Goal: Information Seeking & Learning: Learn about a topic

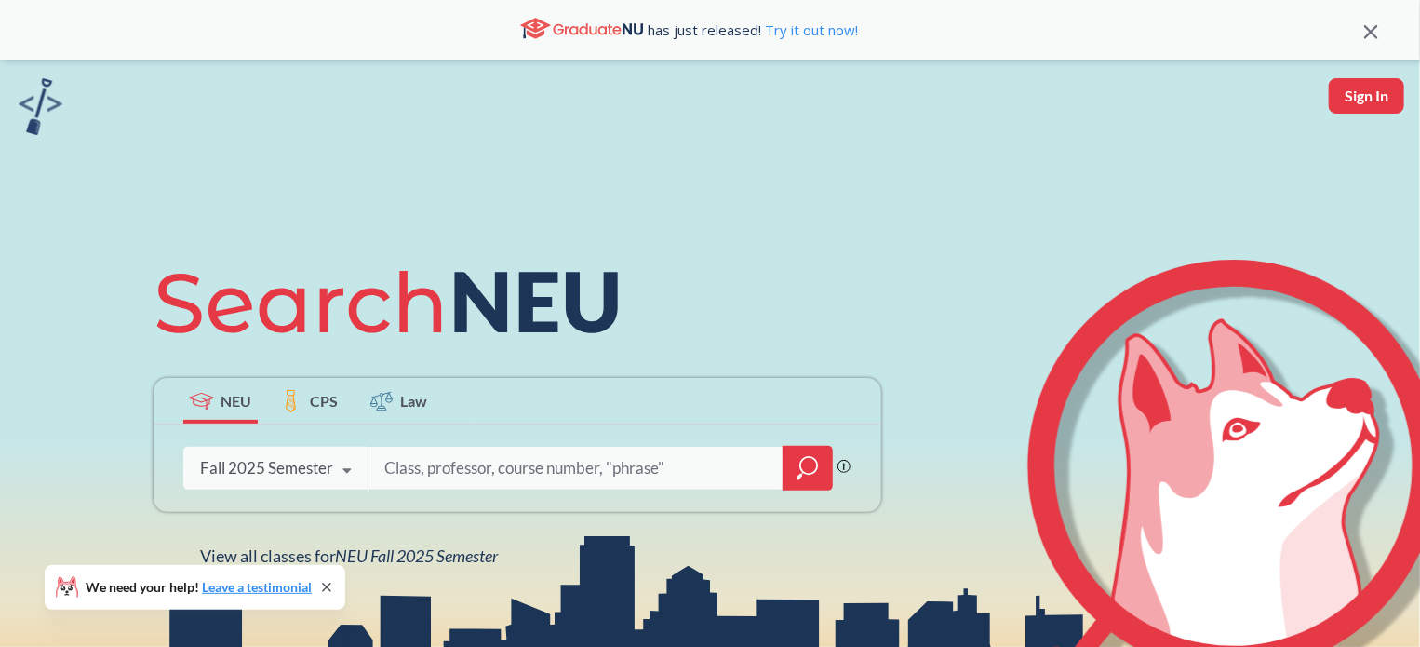
click at [315, 468] on div "Fall 2025 Semester" at bounding box center [266, 468] width 133 height 20
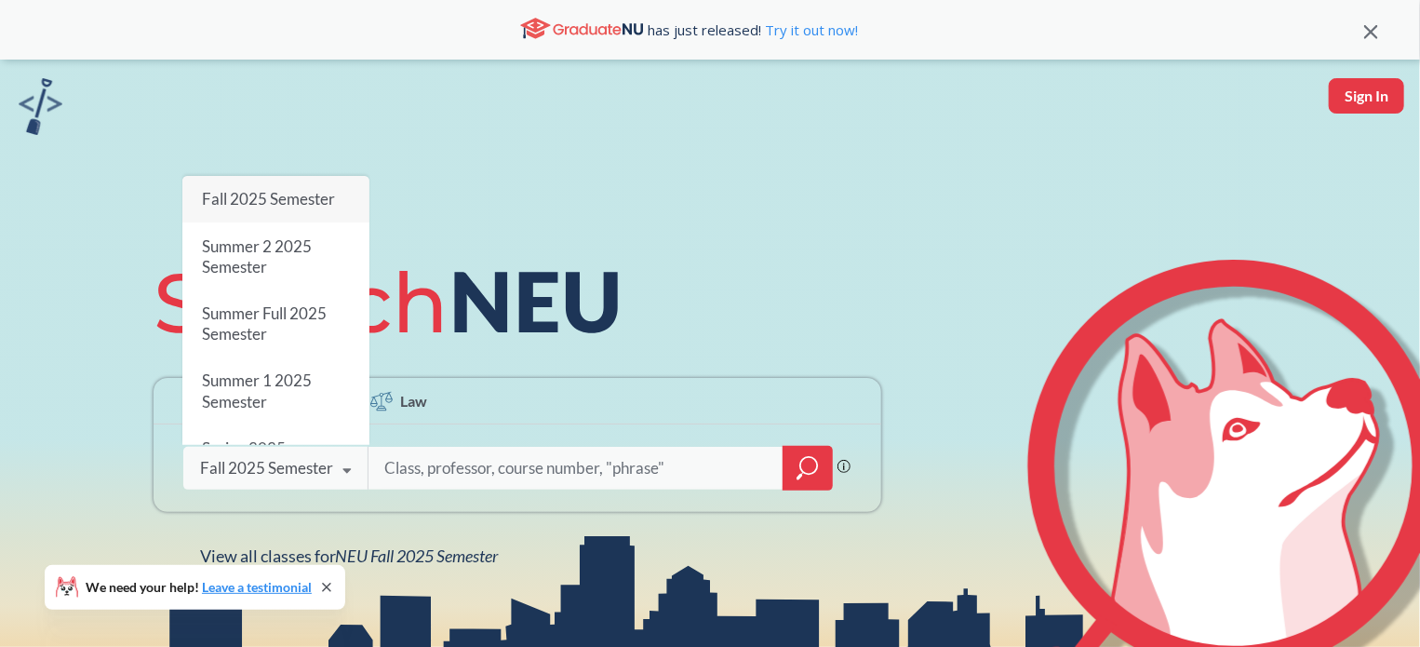
click at [692, 286] on div "NEU CPS Law Phrase search guarantees the exact search appears in the results. E…" at bounding box center [517, 408] width 750 height 316
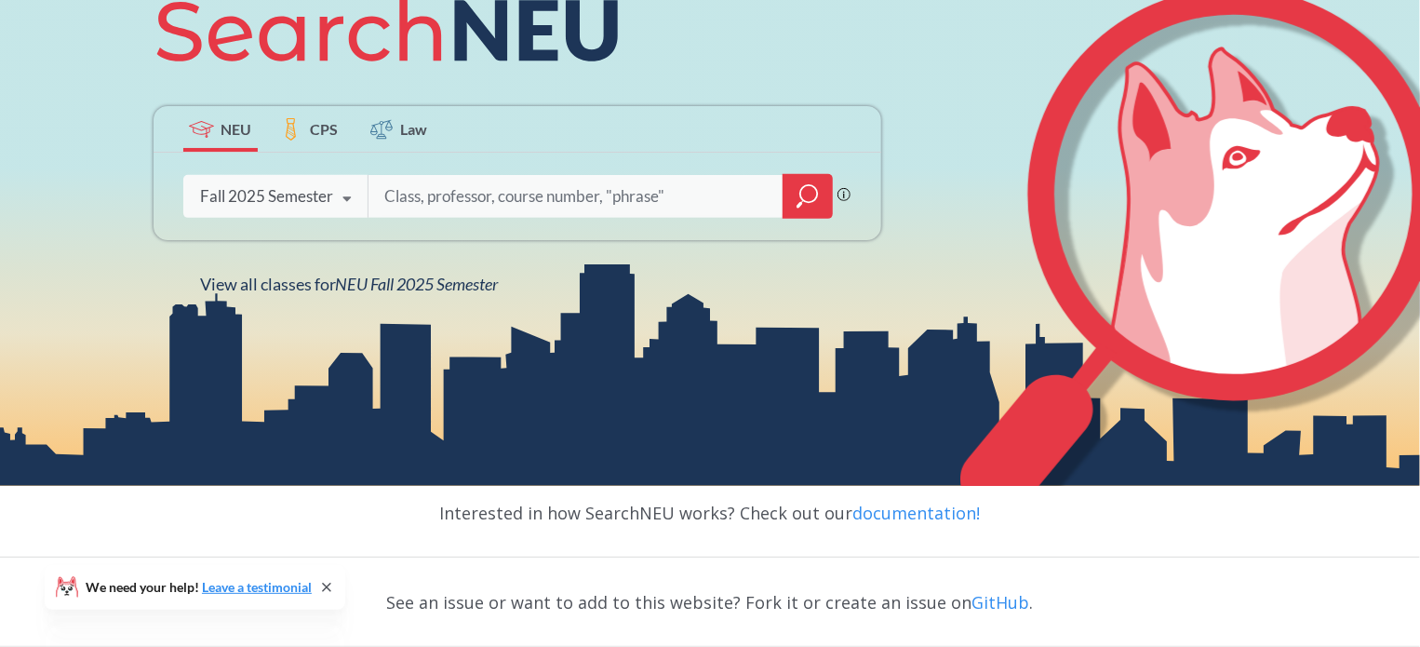
scroll to position [279, 0]
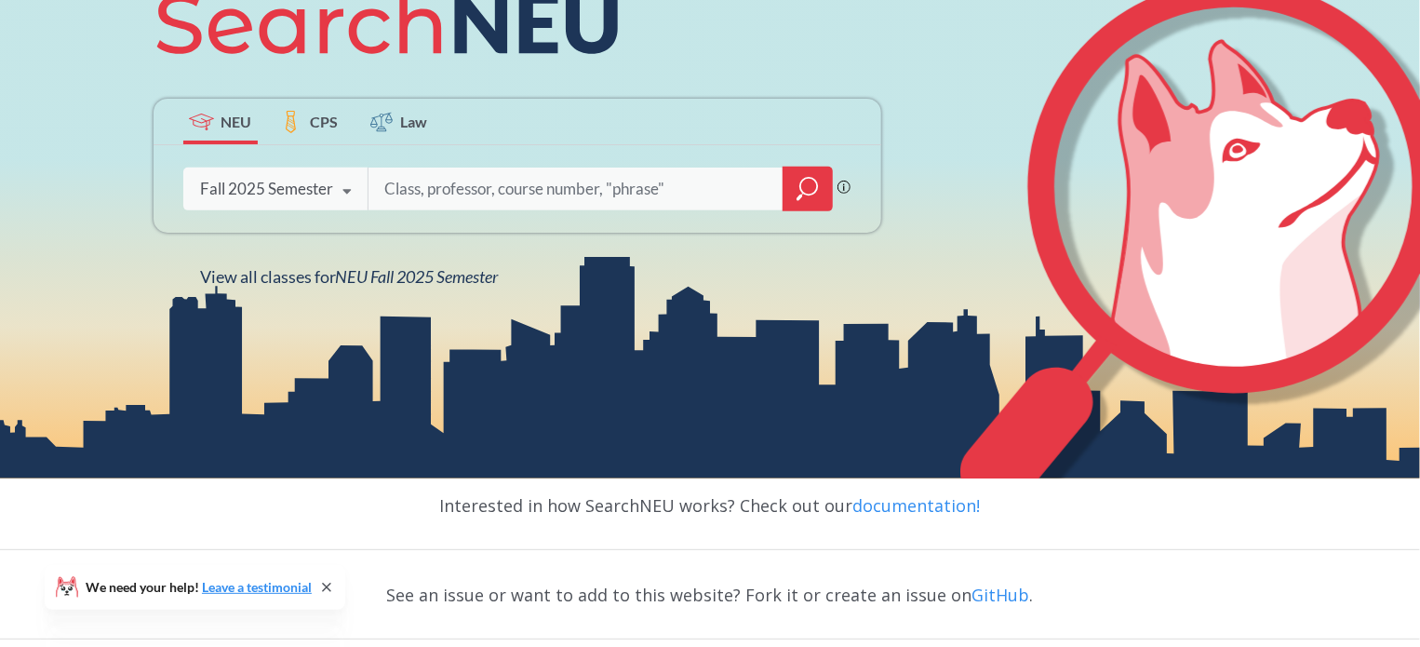
click at [618, 195] on input "search" at bounding box center [575, 188] width 387 height 39
type input "NRSG 6449"
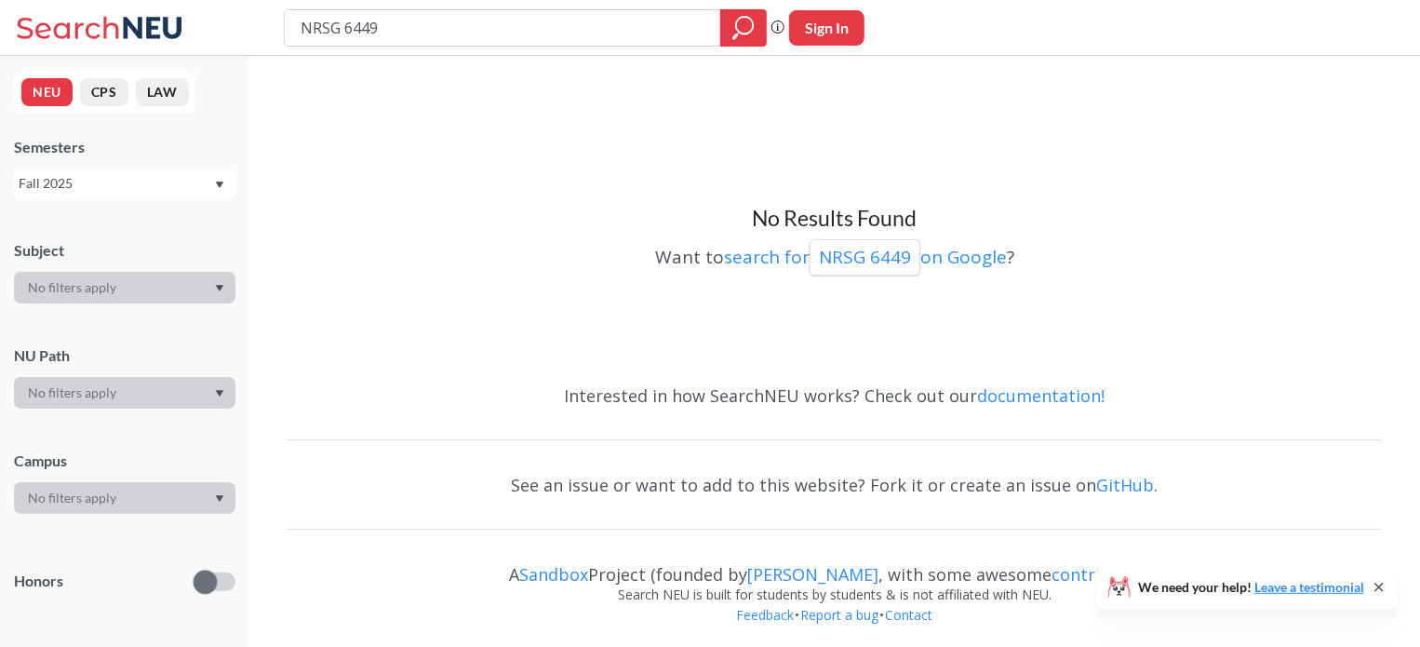
click at [130, 193] on div "Fall 2025" at bounding box center [116, 183] width 194 height 20
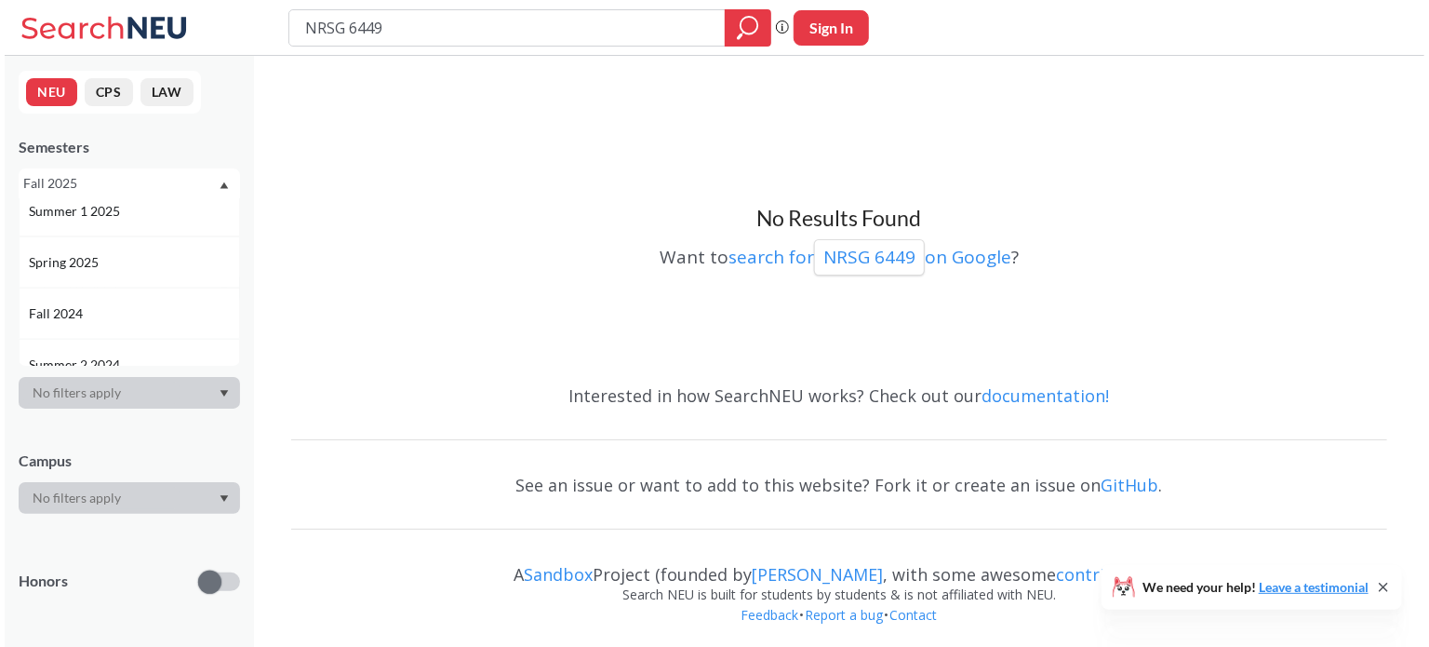
scroll to position [186, 0]
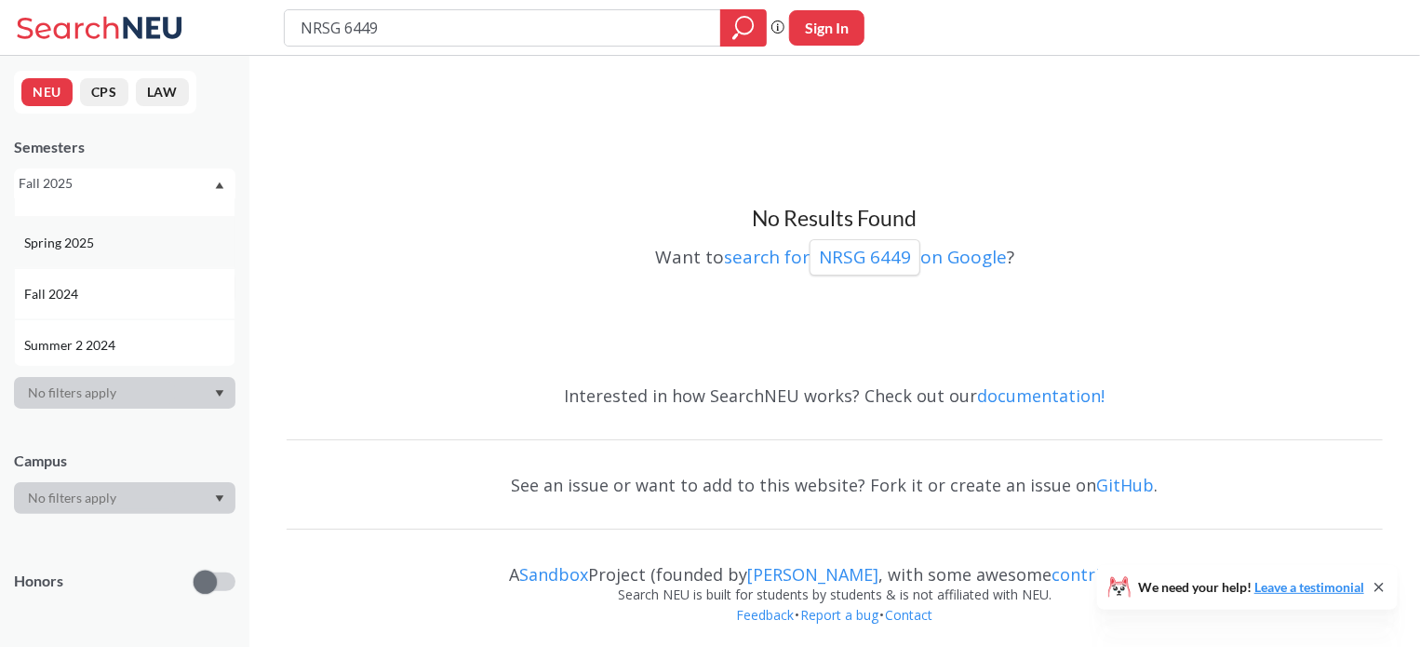
click at [63, 245] on span "Spring 2025" at bounding box center [61, 243] width 74 height 20
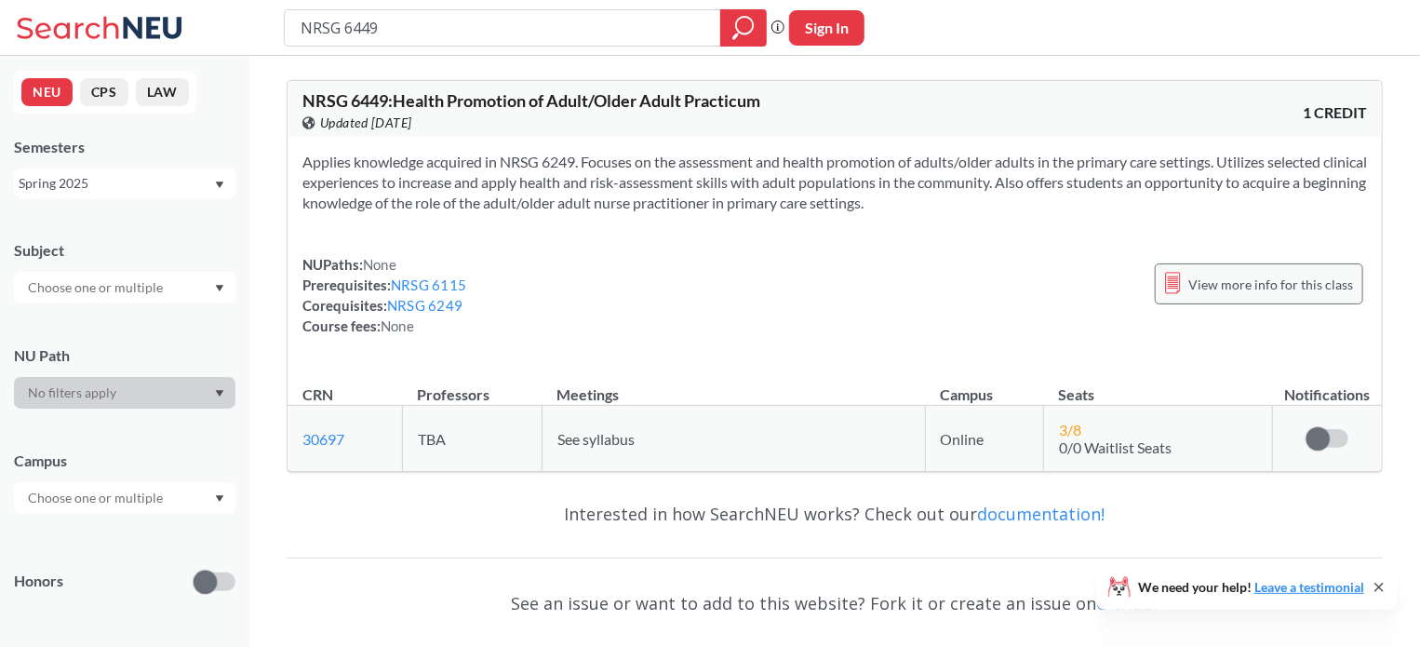
click at [1238, 286] on span "View more info for this class" at bounding box center [1270, 284] width 165 height 23
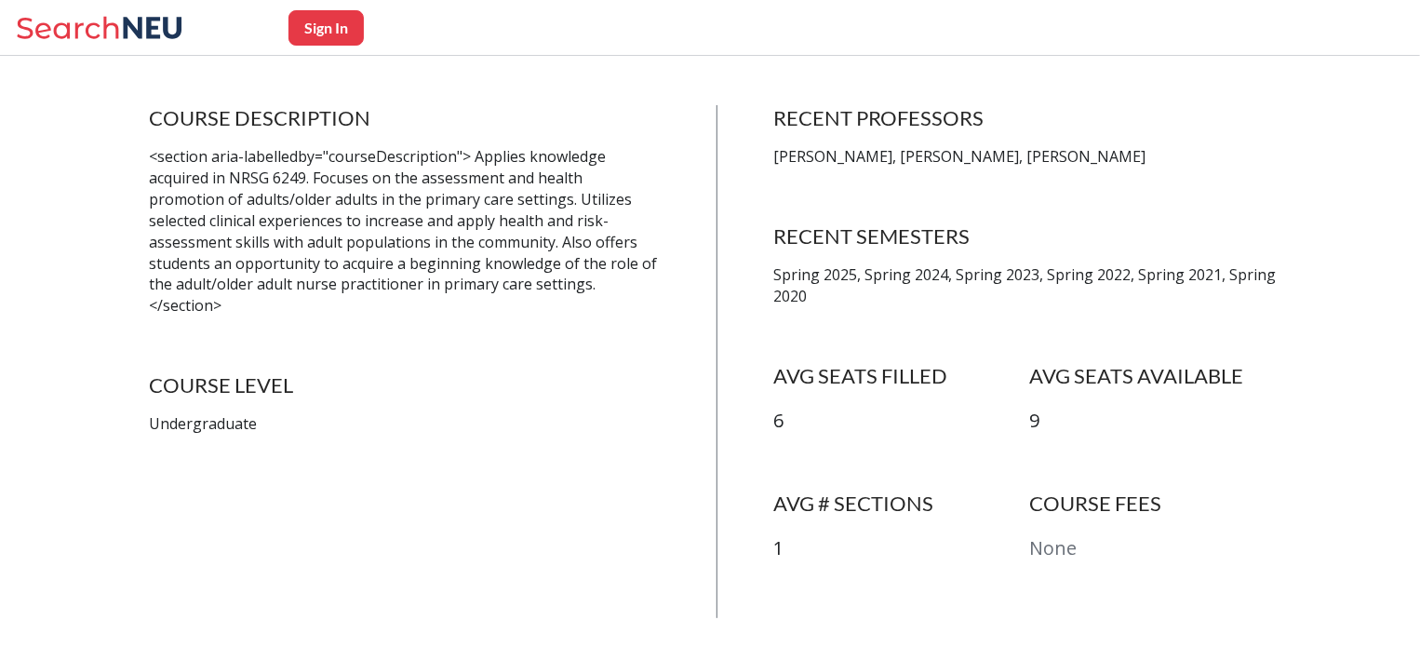
scroll to position [372, 0]
